Goal: Communication & Community: Answer question/provide support

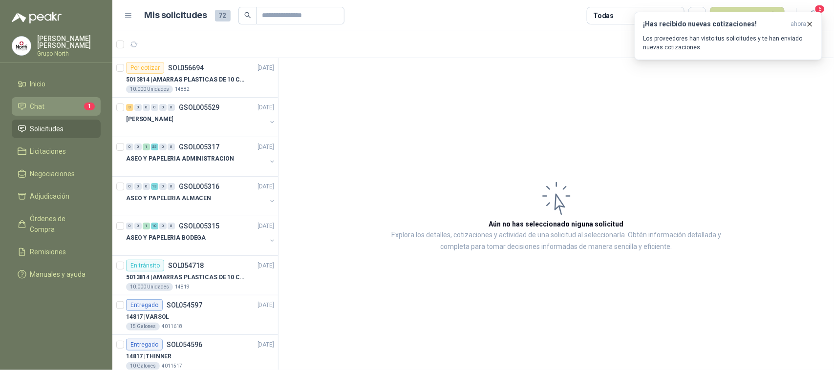
click at [30, 103] on span "Chat" at bounding box center [37, 106] width 15 height 11
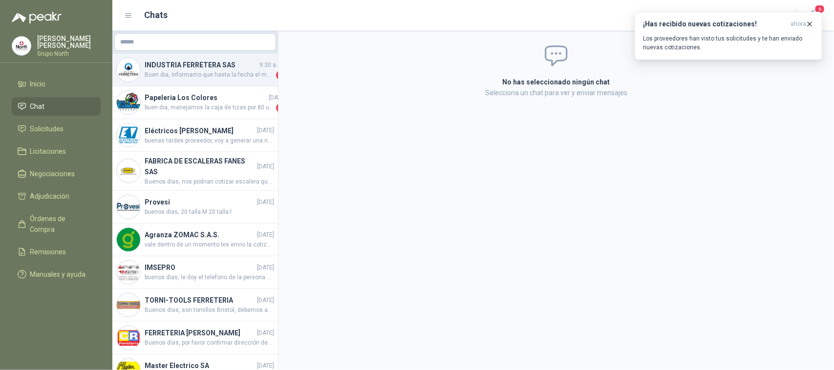
click at [199, 71] on span "Buen dia, informamo que hasta la fecha el material aun sigue agotado!" at bounding box center [209, 75] width 129 height 10
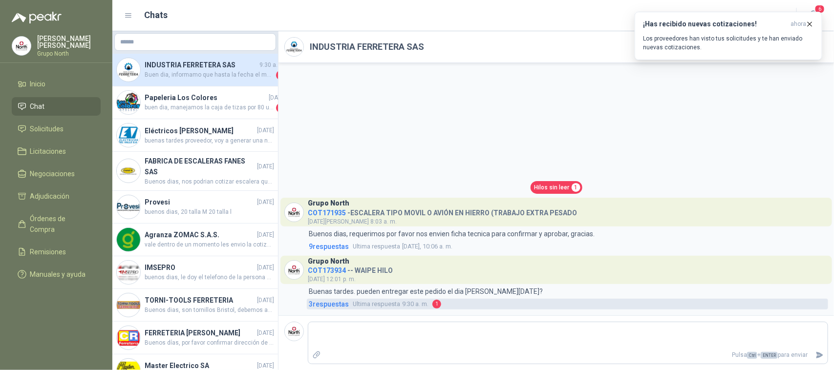
click at [337, 302] on span "3 respuesta s" at bounding box center [329, 304] width 40 height 11
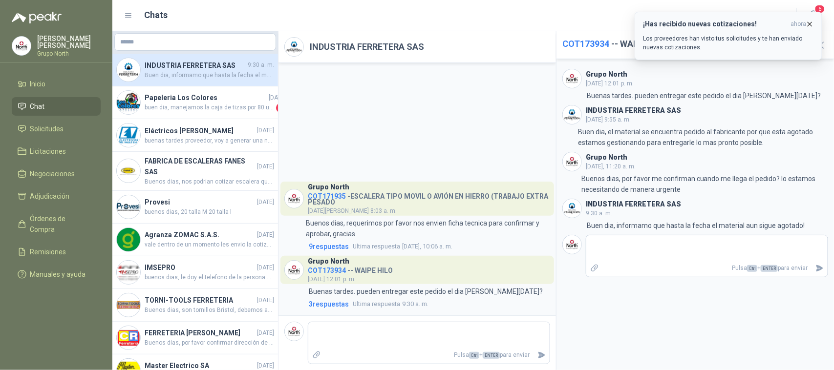
click at [812, 22] on icon "button" at bounding box center [809, 24] width 8 height 8
